Goal: Task Accomplishment & Management: Manage account settings

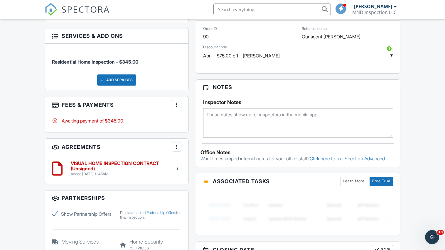
scroll to position [363, 0]
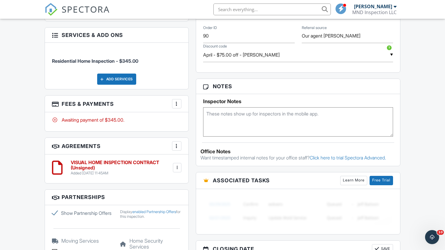
click at [177, 105] on div at bounding box center [177, 104] width 6 height 6
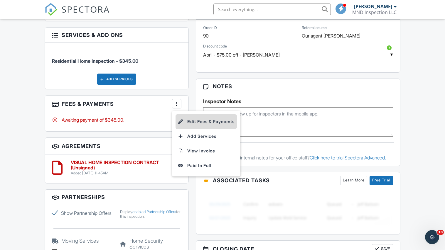
click at [197, 121] on li "Edit Fees & Payments" at bounding box center [205, 121] width 61 height 15
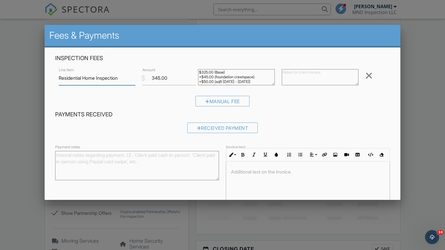
scroll to position [0, 0]
click at [39, 102] on div at bounding box center [222, 127] width 445 height 313
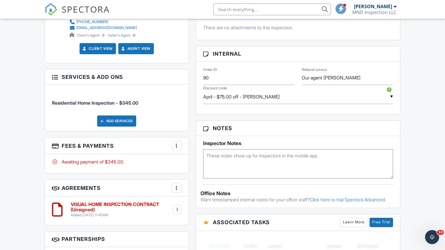
scroll to position [334, 0]
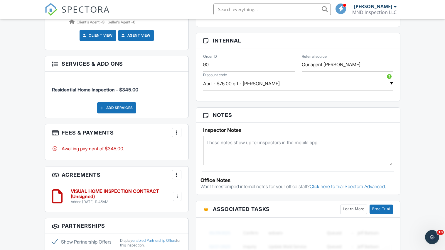
click at [177, 132] on div at bounding box center [177, 133] width 6 height 6
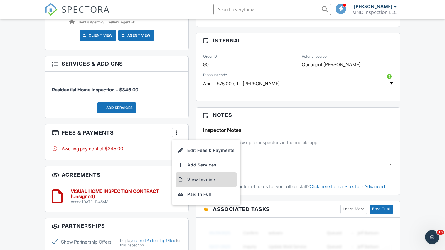
click at [192, 180] on li "View Invoice" at bounding box center [205, 179] width 61 height 15
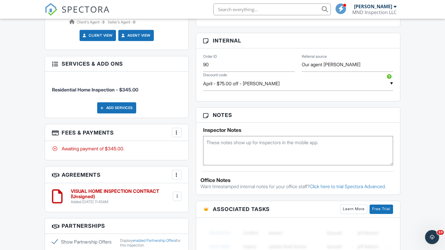
click at [24, 48] on div "Dashboard Inspections Calendar New Inspection Payments Contacts Metrics Data Au…" at bounding box center [222, 109] width 445 height 849
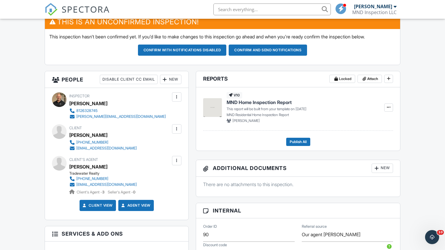
scroll to position [180, 0]
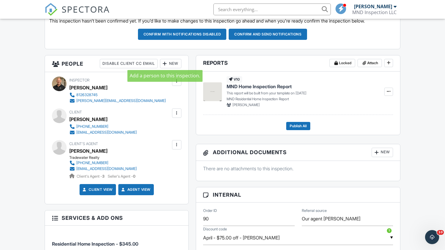
click at [164, 63] on div at bounding box center [165, 64] width 6 height 6
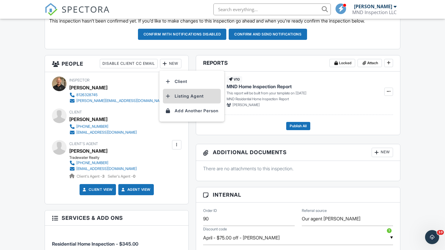
click at [178, 95] on li "Listing Agent" at bounding box center [192, 96] width 58 height 15
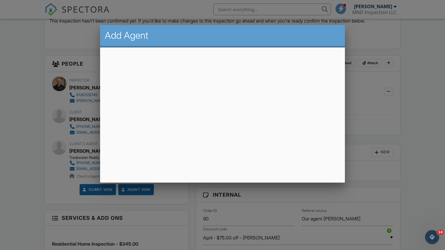
click at [401, 0] on html "SPECTORA Dan Rowe MND Inspection LLC Role: Inspector Change Role Dashboard New …" at bounding box center [222, 254] width 445 height 868
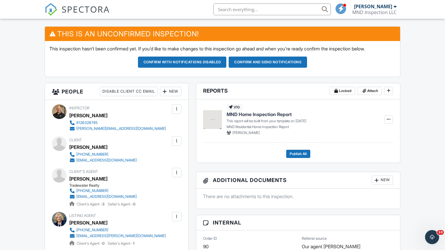
scroll to position [181, 0]
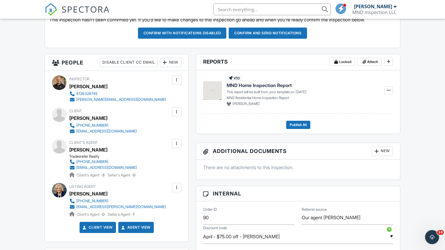
click at [177, 141] on div at bounding box center [177, 144] width 6 height 6
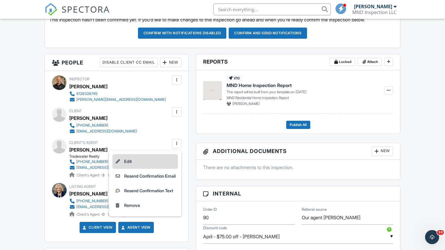
click at [138, 162] on li "Edit" at bounding box center [144, 161] width 65 height 15
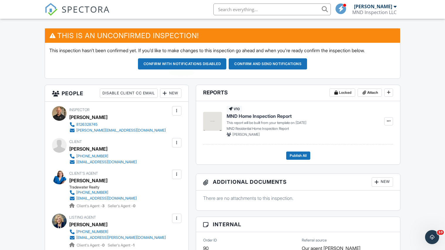
click at [274, 65] on button "Confirm and send notifications" at bounding box center [268, 63] width 78 height 11
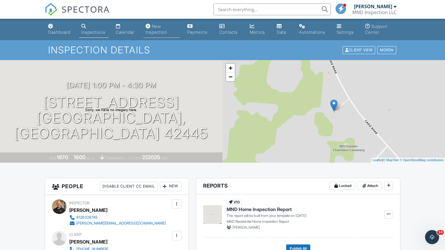
click at [150, 28] on div "New Inspection" at bounding box center [148, 26] width 5 height 5
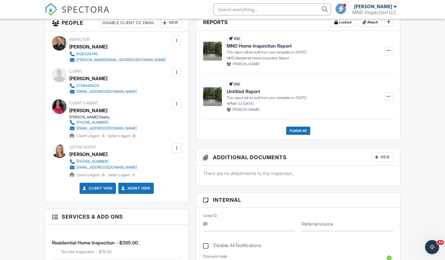
scroll to position [138, 0]
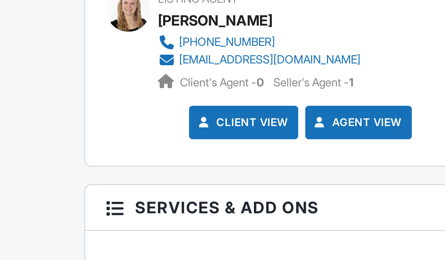
click at [53, 57] on div "Inspector Dan Rowe 8126328745 dan@mndinspection.com Make Invisible Mark As Requ…" at bounding box center [116, 142] width 143 height 171
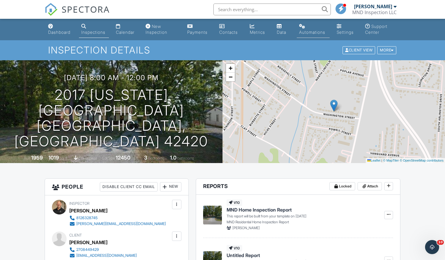
scroll to position [0, 0]
click at [395, 5] on div at bounding box center [394, 6] width 3 height 5
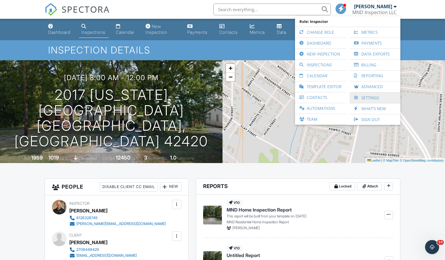
click at [370, 96] on link "Settings" at bounding box center [374, 97] width 45 height 11
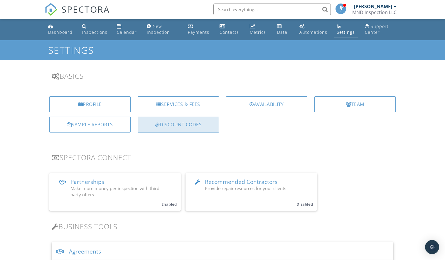
click at [193, 128] on div "Discount Codes" at bounding box center [178, 124] width 81 height 16
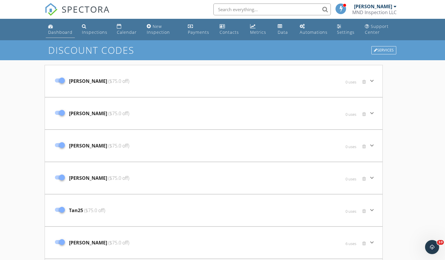
click at [57, 30] on div "Dashboard" at bounding box center [60, 32] width 24 height 6
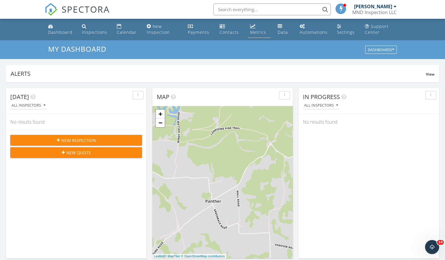
click at [260, 29] on link "Metrics" at bounding box center [259, 29] width 23 height 17
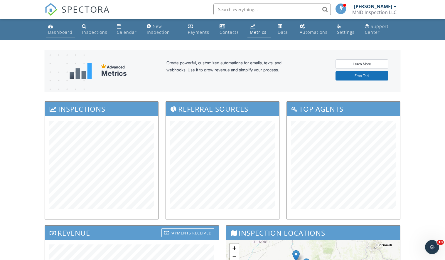
click at [50, 28] on div "Dashboard" at bounding box center [50, 26] width 5 height 5
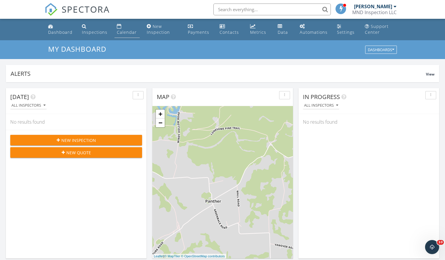
click at [126, 29] on link "Calendar" at bounding box center [126, 29] width 25 height 17
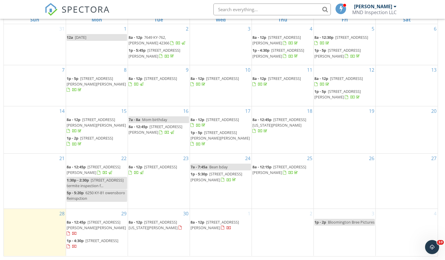
scroll to position [84, 0]
click at [91, 243] on span "6802 Cadiz Rd, Princeton 42445" at bounding box center [101, 240] width 33 height 5
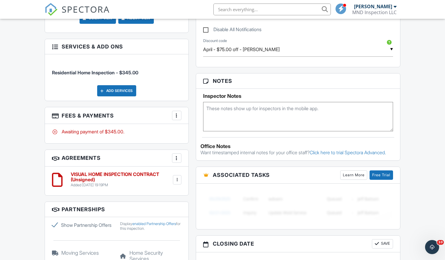
scroll to position [334, 0]
click at [97, 89] on div "Add Services" at bounding box center [116, 90] width 39 height 11
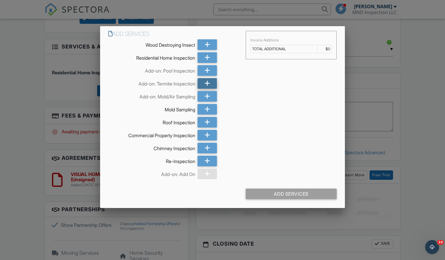
click at [202, 83] on div at bounding box center [206, 83] width 19 height 11
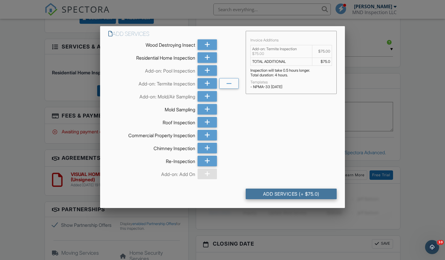
click at [283, 193] on div "Add Services (+ $75.0)" at bounding box center [291, 193] width 91 height 11
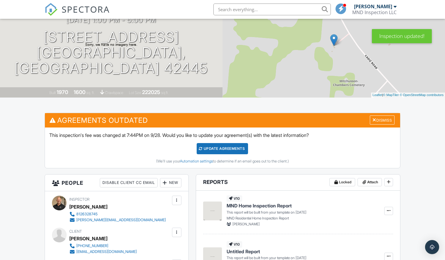
click at [221, 148] on div "Update Agreements" at bounding box center [222, 148] width 51 height 11
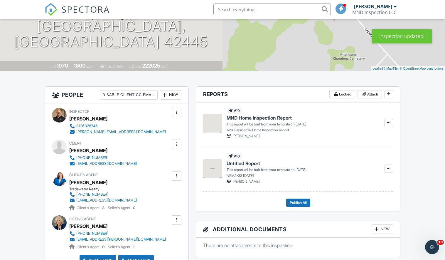
scroll to position [89, 0]
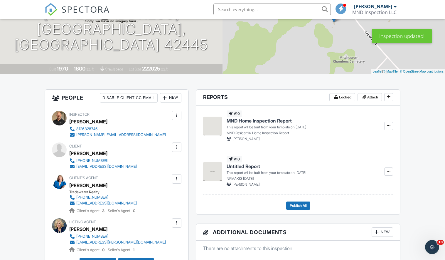
click at [176, 149] on div at bounding box center [177, 147] width 6 height 6
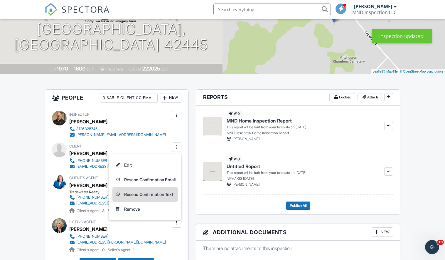
click at [141, 194] on li "Resend Confirmation Text" at bounding box center [144, 194] width 65 height 15
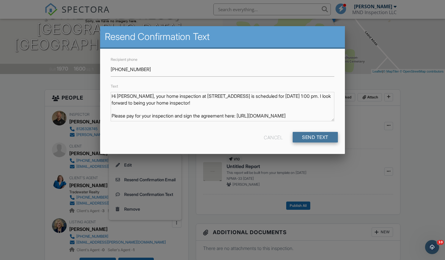
click at [314, 138] on input "Send Text" at bounding box center [314, 137] width 45 height 11
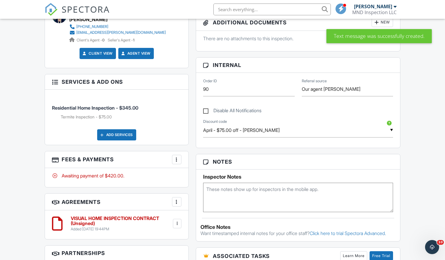
scroll to position [314, 0]
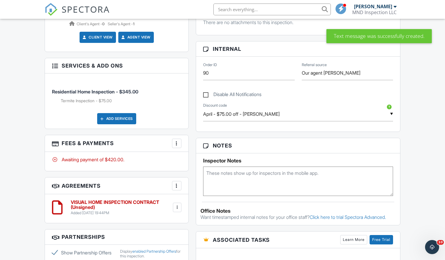
click at [249, 176] on textarea at bounding box center [298, 180] width 190 height 29
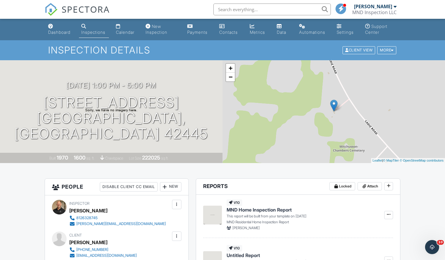
scroll to position [0, 0]
type textarea "Code 1005 meet at 4:30"
click at [55, 30] on div "Dashboard" at bounding box center [59, 32] width 22 height 5
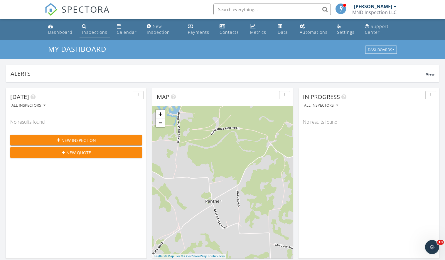
click at [84, 29] on link "Inspections" at bounding box center [94, 29] width 30 height 17
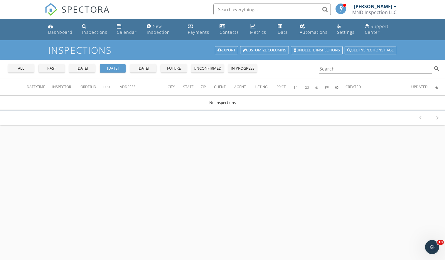
click at [29, 67] on div "all" at bounding box center [21, 68] width 21 height 6
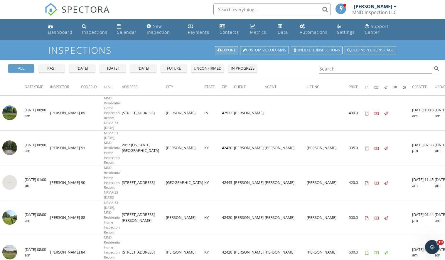
click at [220, 50] on link "Export" at bounding box center [226, 50] width 23 height 8
click at [343, 27] on link "Settings" at bounding box center [345, 29] width 23 height 17
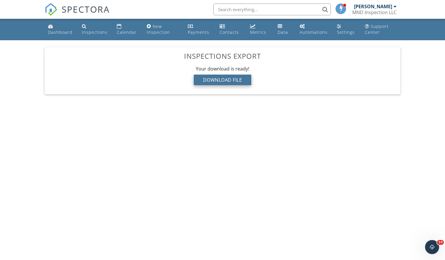
click at [246, 77] on div "Download File" at bounding box center [223, 80] width 58 height 11
click at [55, 32] on div "Dashboard" at bounding box center [60, 32] width 24 height 6
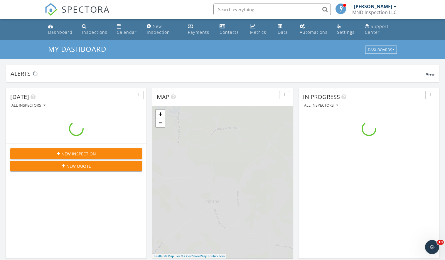
scroll to position [534, 445]
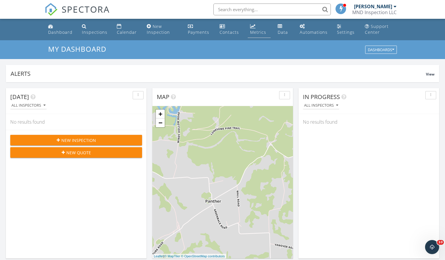
click at [253, 27] on div "Metrics" at bounding box center [253, 26] width 6 height 5
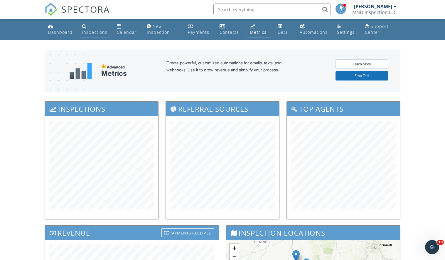
click at [89, 31] on div "Inspections" at bounding box center [95, 32] width 26 height 6
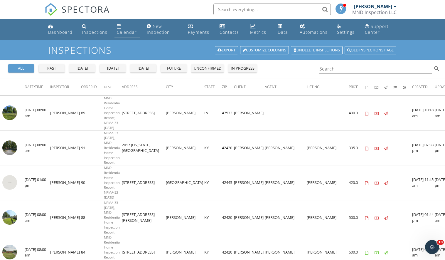
click at [121, 30] on div "Calendar" at bounding box center [127, 32] width 20 height 6
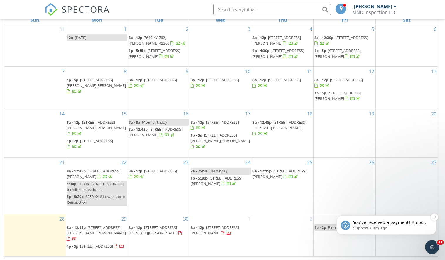
click at [420, 221] on span "You've received a payment! Amount $420.00 Fee $14.05 Net $405.95 Transaction # …" at bounding box center [390, 254] width 75 height 69
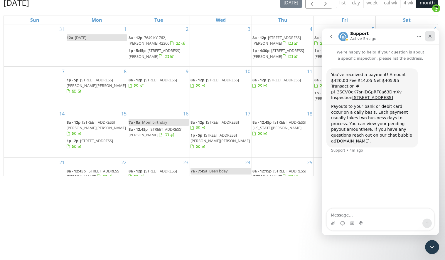
click at [428, 38] on icon "Close" at bounding box center [429, 36] width 5 height 5
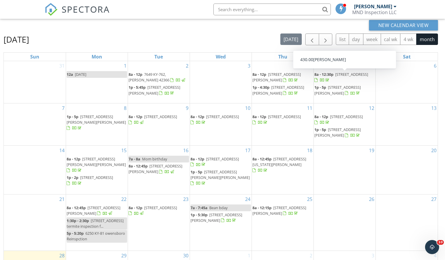
click at [396, 8] on div at bounding box center [394, 6] width 3 height 5
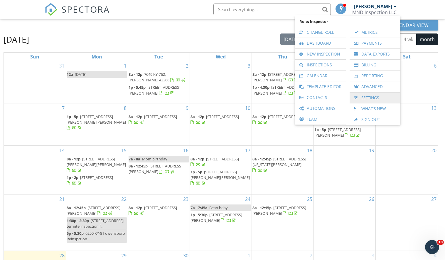
click at [354, 93] on link "Settings" at bounding box center [374, 97] width 45 height 11
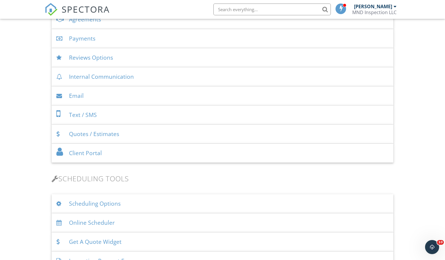
scroll to position [223, 0]
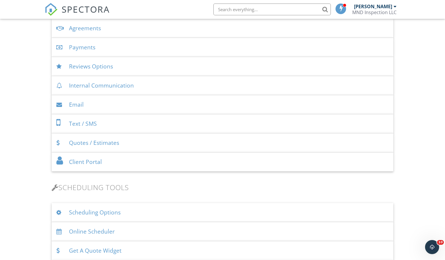
click at [89, 121] on div "Text / SMS" at bounding box center [223, 123] width 342 height 19
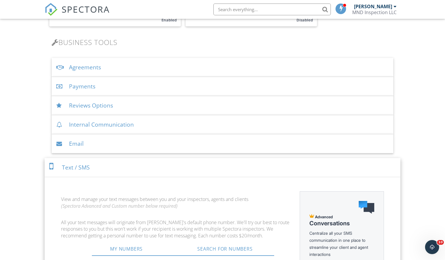
scroll to position [178, 0]
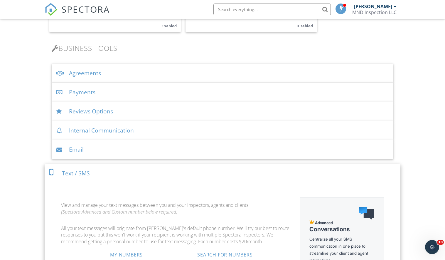
click at [94, 128] on div "Internal Communication" at bounding box center [223, 130] width 342 height 19
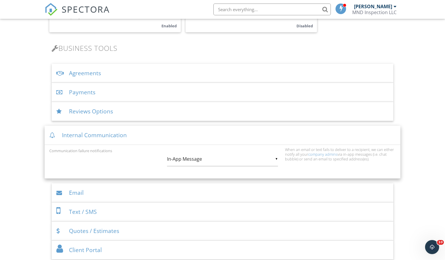
click at [275, 157] on div "▼ In-App Message In-App Message Email In-App Message Email" at bounding box center [222, 159] width 111 height 14
click at [253, 135] on div "Internal Communication" at bounding box center [223, 135] width 356 height 19
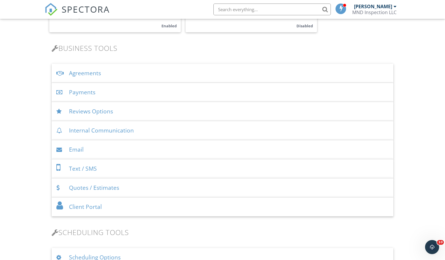
click at [153, 114] on div "Reviews Options" at bounding box center [223, 111] width 342 height 19
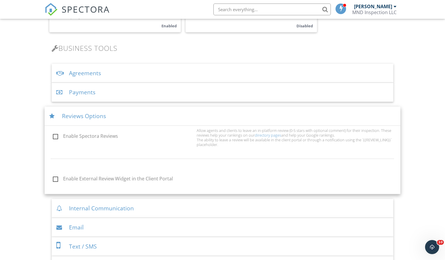
click at [180, 75] on div "Agreements" at bounding box center [223, 73] width 342 height 19
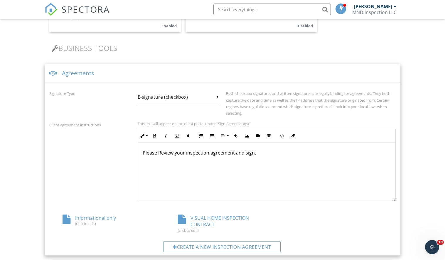
click at [180, 75] on div "Agreements" at bounding box center [223, 73] width 356 height 19
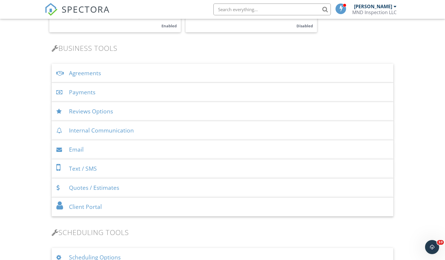
click at [180, 75] on div "Agreements" at bounding box center [223, 73] width 342 height 19
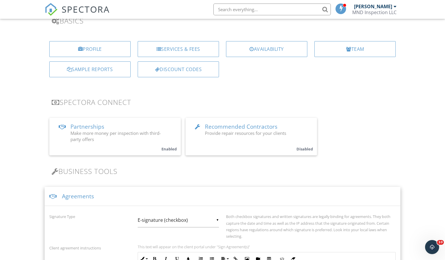
scroll to position [35, 0]
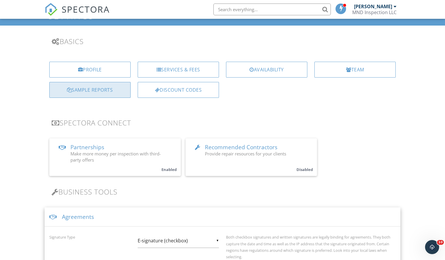
click at [100, 91] on div "Sample Reports" at bounding box center [89, 90] width 81 height 16
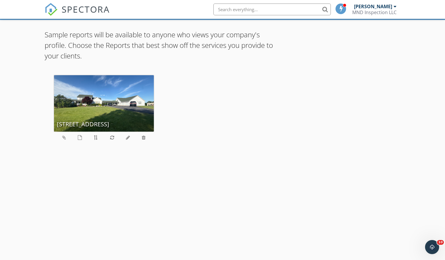
scroll to position [40, 0]
click at [128, 136] on icon at bounding box center [128, 137] width 4 height 5
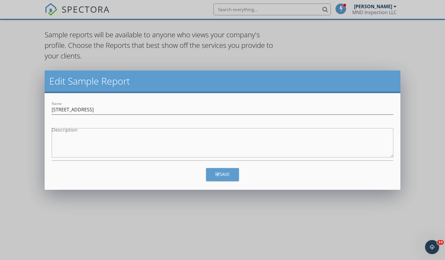
click at [189, 207] on div "Edit Sample Report Name 1 Happy Way Description Save" at bounding box center [222, 130] width 445 height 260
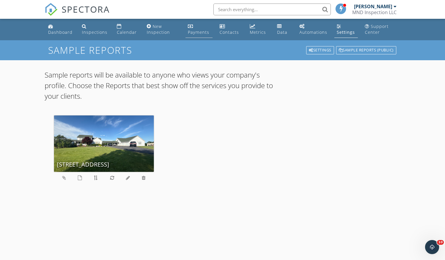
scroll to position [0, 0]
click at [82, 30] on div "Inspections" at bounding box center [95, 32] width 26 height 6
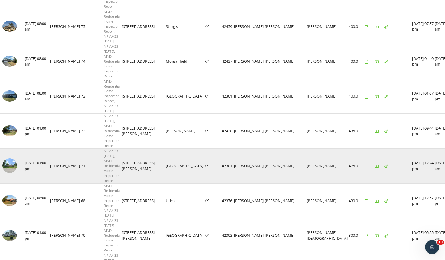
scroll to position [627, 0]
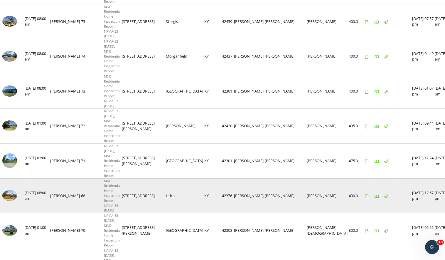
click at [70, 178] on td "[PERSON_NAME]" at bounding box center [65, 195] width 31 height 35
click at [12, 190] on img at bounding box center [9, 195] width 15 height 11
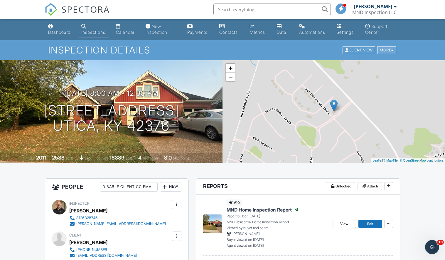
click at [393, 48] on div "More" at bounding box center [386, 50] width 19 height 8
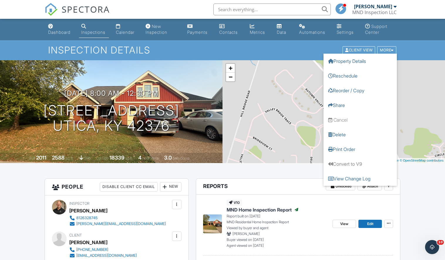
click at [418, 65] on div "+ − Leaflet | © MapTiler © OpenStreetMap contributors" at bounding box center [333, 111] width 222 height 103
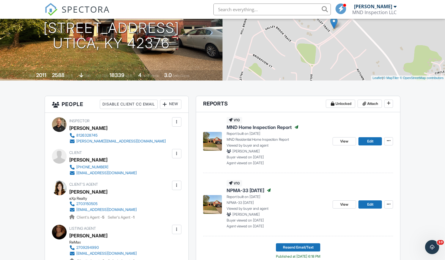
scroll to position [87, 0]
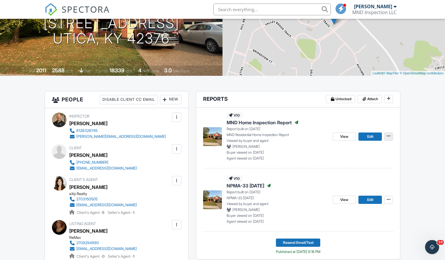
click at [390, 136] on icon at bounding box center [389, 136] width 4 height 4
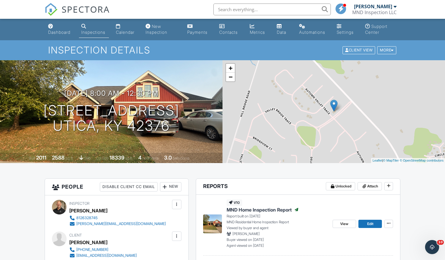
scroll to position [0, 0]
click at [187, 110] on div at bounding box center [180, 109] width 11 height 11
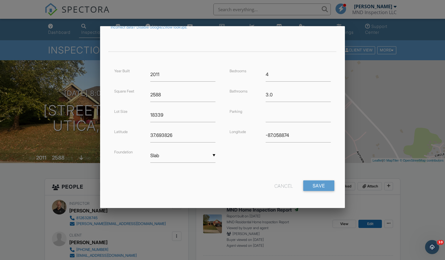
scroll to position [111, 0]
click at [410, 174] on div at bounding box center [222, 133] width 445 height 324
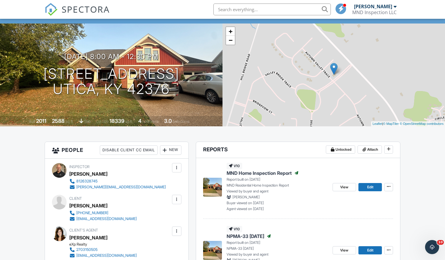
scroll to position [32, 0]
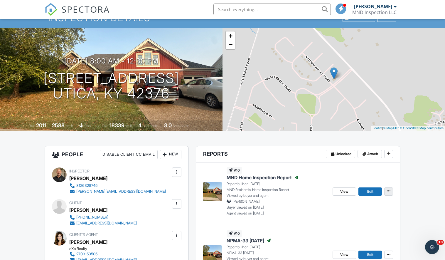
click at [389, 192] on icon at bounding box center [389, 191] width 4 height 4
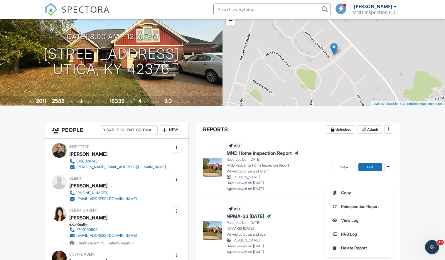
scroll to position [57, 0]
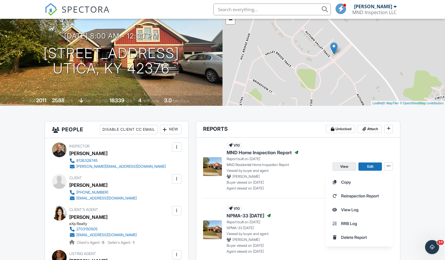
click at [352, 164] on link "View" at bounding box center [343, 166] width 23 height 8
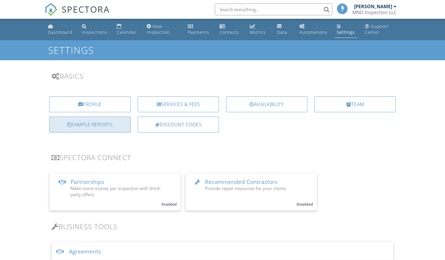
click at [97, 124] on div "Sample Reports" at bounding box center [89, 124] width 81 height 16
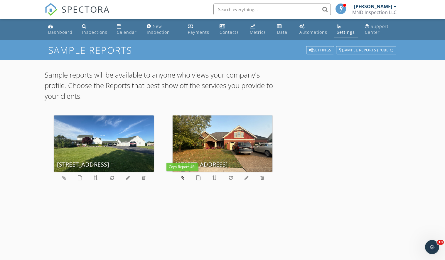
click at [182, 179] on icon at bounding box center [183, 177] width 4 height 5
click at [183, 177] on icon at bounding box center [183, 177] width 4 height 5
click at [55, 29] on div "Dashboard" at bounding box center [60, 32] width 24 height 6
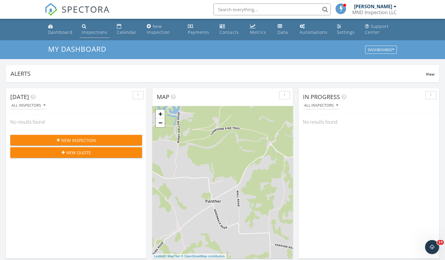
click at [101, 31] on div "Inspections" at bounding box center [95, 32] width 26 height 6
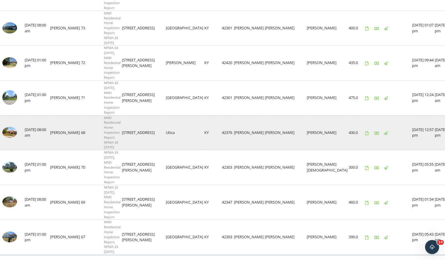
scroll to position [690, 0]
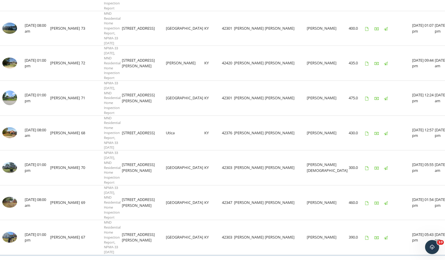
click at [437, 259] on icon "chevron_right" at bounding box center [437, 262] width 7 height 7
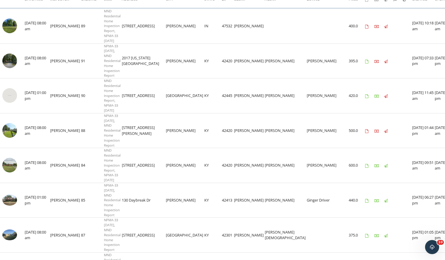
scroll to position [0, 0]
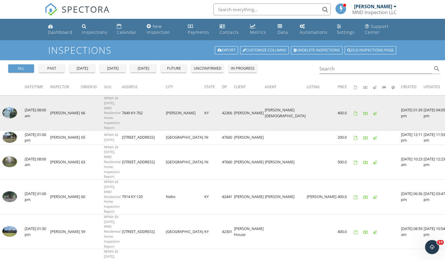
click at [11, 108] on img at bounding box center [9, 112] width 15 height 11
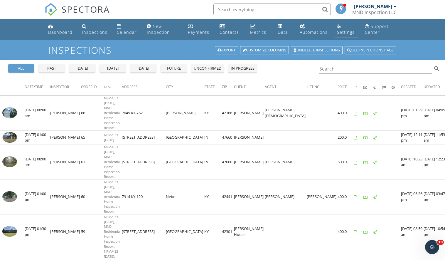
click at [345, 32] on div "Settings" at bounding box center [346, 32] width 18 height 6
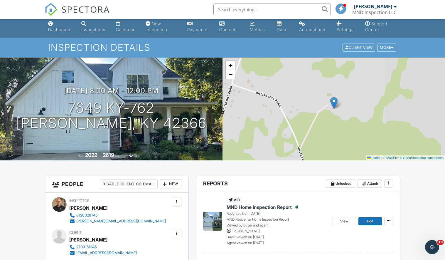
scroll to position [2, 0]
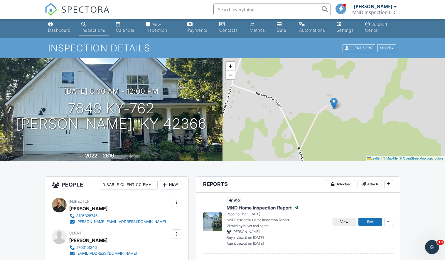
click at [349, 221] on link "View" at bounding box center [343, 221] width 23 height 8
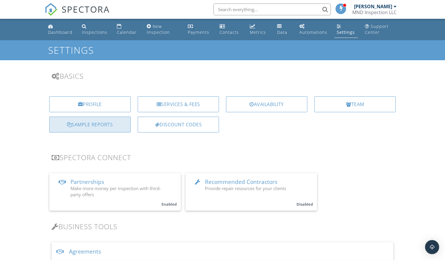
click at [83, 123] on div "Sample Reports" at bounding box center [89, 124] width 81 height 16
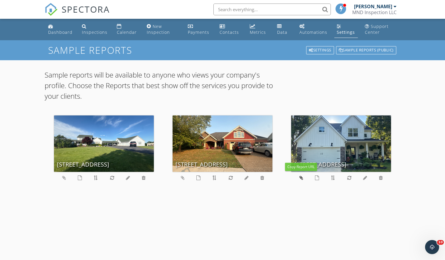
click at [302, 177] on icon at bounding box center [301, 177] width 4 height 5
